Goal: Transaction & Acquisition: Subscribe to service/newsletter

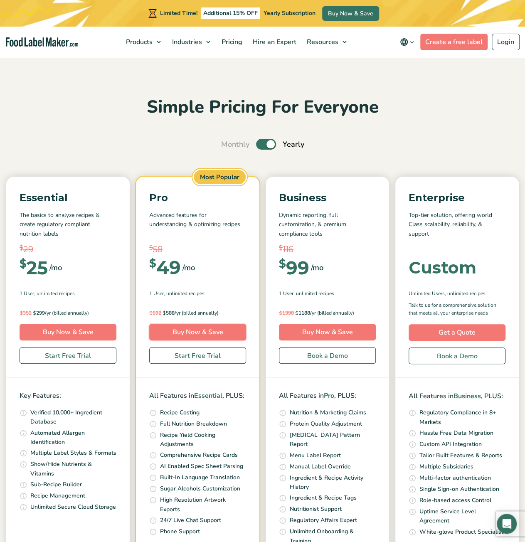
click at [200, 333] on link "Buy Now & Save" at bounding box center [197, 332] width 97 height 17
